Goal: Book appointment/travel/reservation

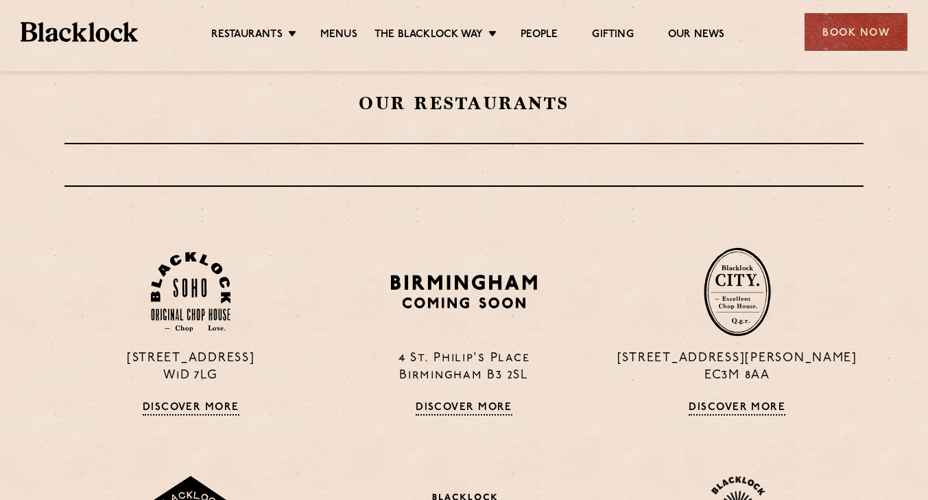
scroll to position [508, 0]
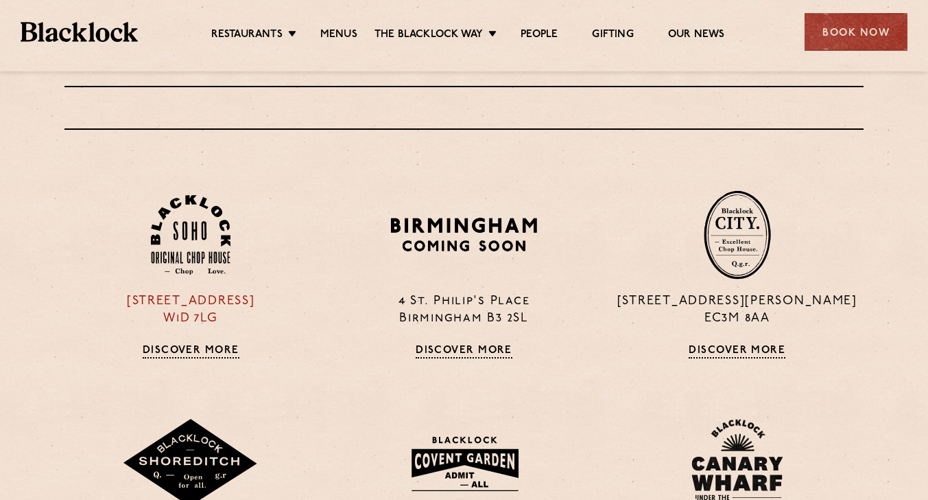
click at [195, 242] on img at bounding box center [191, 235] width 80 height 80
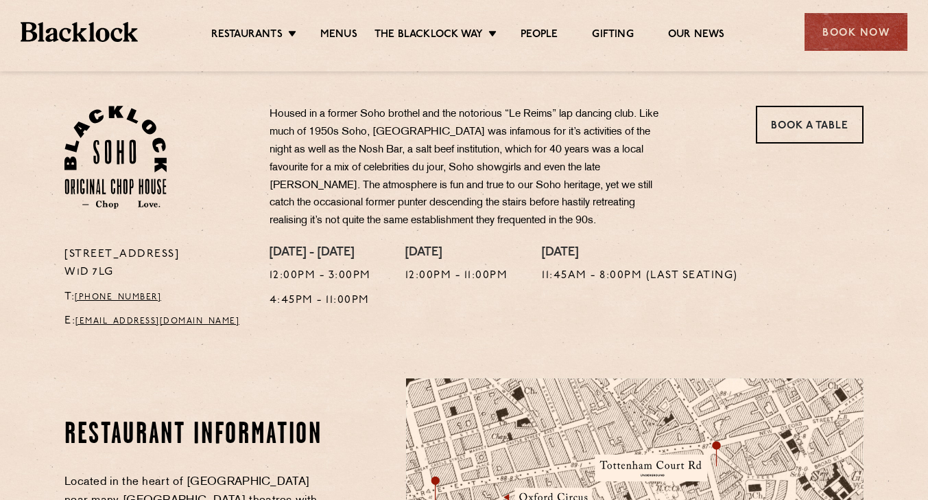
scroll to position [439, 0]
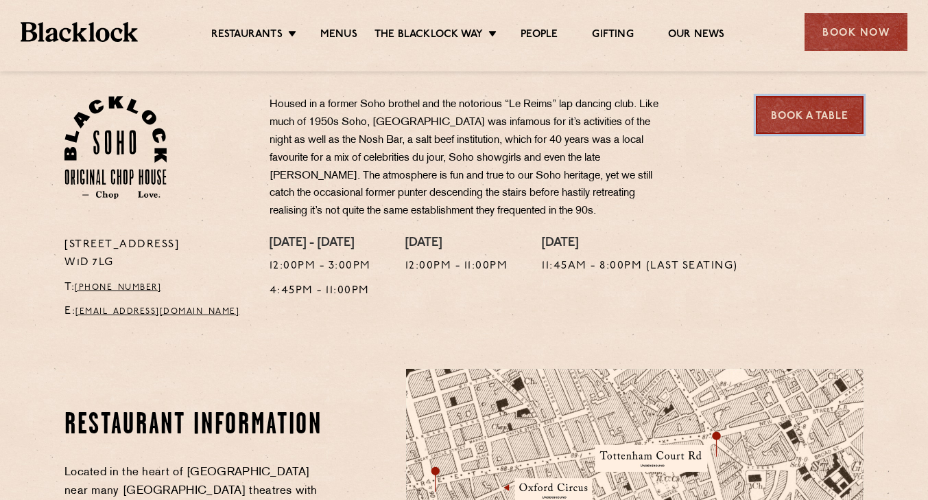
click at [784, 119] on link "Book a Table" at bounding box center [810, 115] width 108 height 38
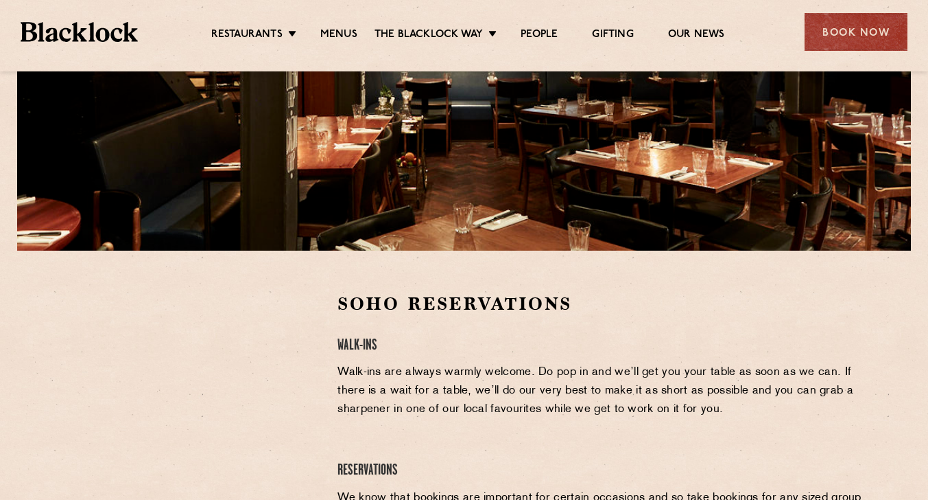
scroll to position [283, 0]
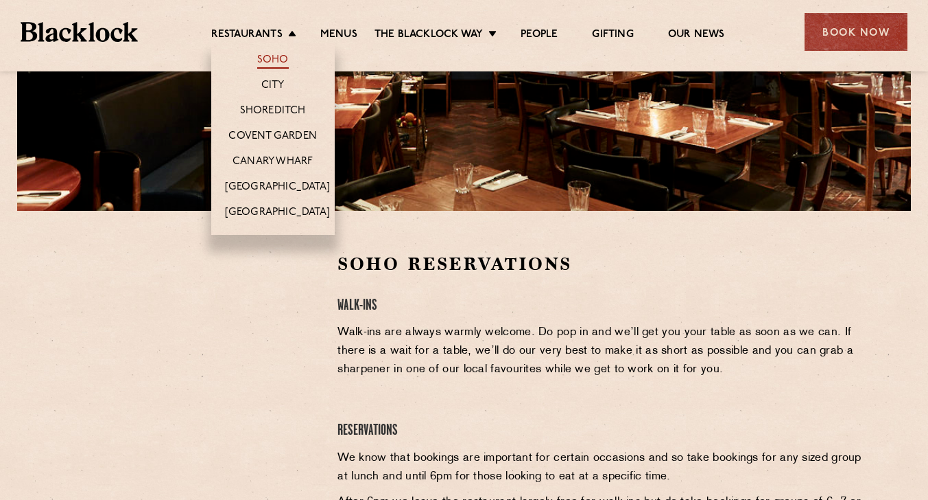
click at [268, 54] on link "Soho" at bounding box center [273, 61] width 32 height 15
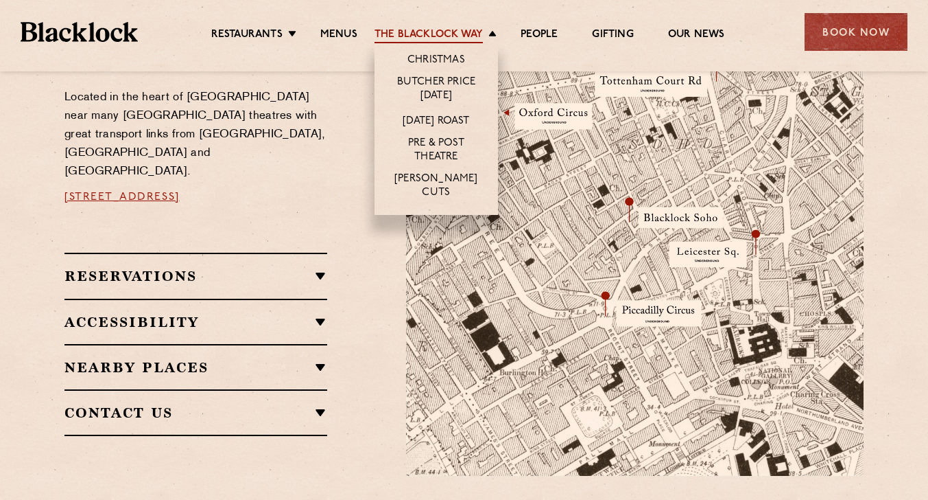
scroll to position [806, 0]
